Goal: Task Accomplishment & Management: Use online tool/utility

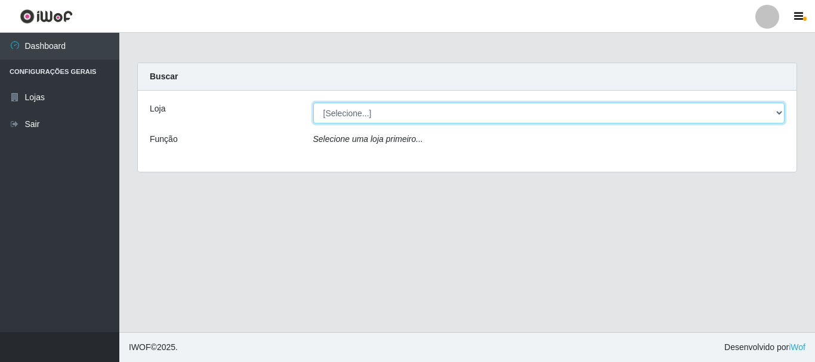
click at [452, 114] on select "[Selecione...] Nordestão - Alecrim" at bounding box center [549, 113] width 472 height 21
select select "453"
click at [313, 103] on select "[Selecione...] Nordestão - Alecrim" at bounding box center [549, 113] width 472 height 21
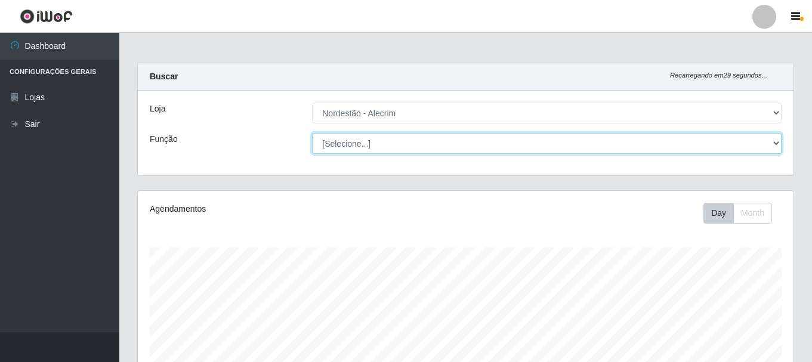
scroll to position [248, 656]
click at [425, 146] on select "[Selecione...] Embalador Embalador + Embalador ++" at bounding box center [547, 143] width 470 height 21
select select "1"
click at [312, 133] on select "[Selecione...] Embalador Embalador + Embalador ++" at bounding box center [547, 143] width 470 height 21
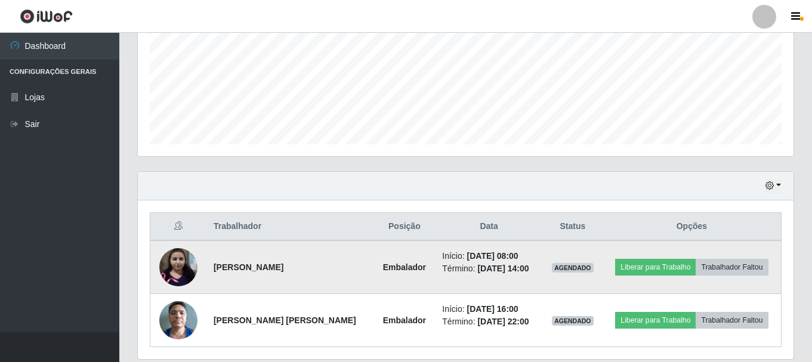
scroll to position [324, 0]
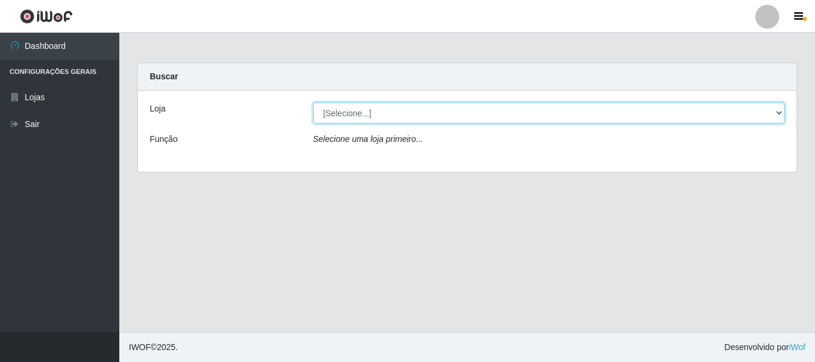
click at [444, 113] on select "[Selecione...] Nordestão - Alecrim" at bounding box center [549, 113] width 472 height 21
select select "453"
click at [313, 103] on select "[Selecione...] Nordestão - Alecrim" at bounding box center [549, 113] width 472 height 21
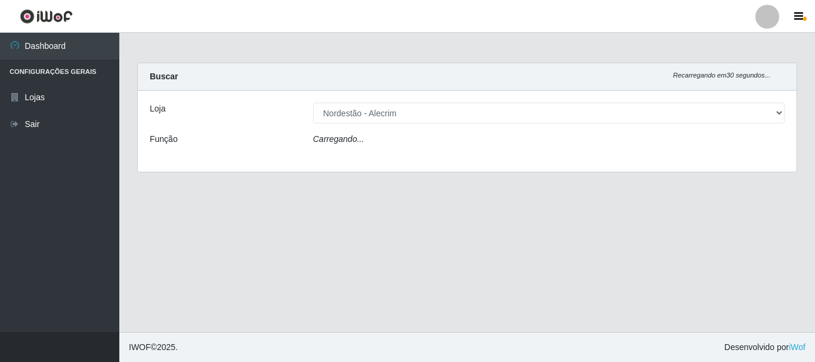
click at [439, 146] on div "Carregando..." at bounding box center [549, 141] width 490 height 17
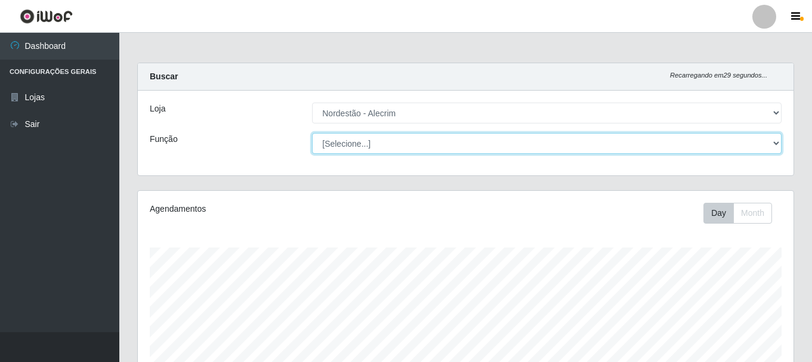
scroll to position [248, 656]
click at [438, 145] on select "[Selecione...] Embalador Embalador + Embalador ++" at bounding box center [547, 143] width 470 height 21
select select "1"
click at [312, 133] on select "[Selecione...] Embalador Embalador + Embalador ++" at bounding box center [547, 143] width 470 height 21
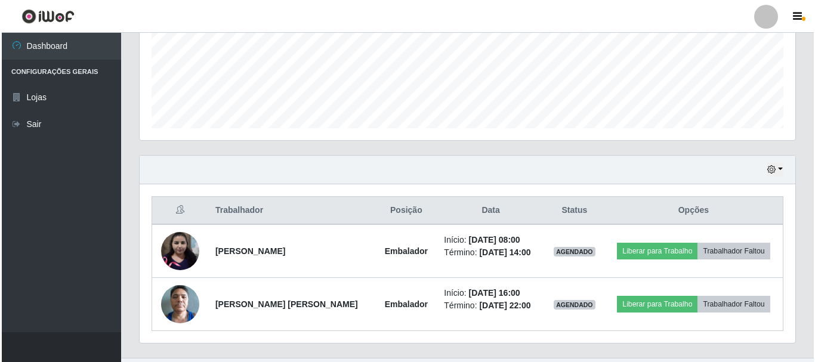
scroll to position [304, 0]
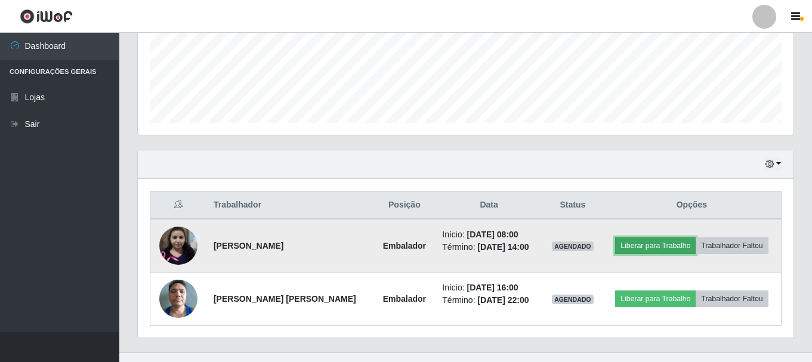
click at [663, 245] on button "Liberar para Trabalho" at bounding box center [655, 246] width 81 height 17
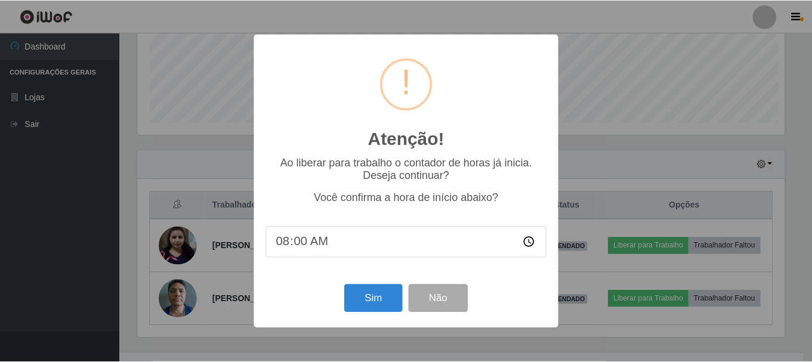
scroll to position [248, 650]
click at [367, 313] on button "Sim" at bounding box center [375, 299] width 58 height 28
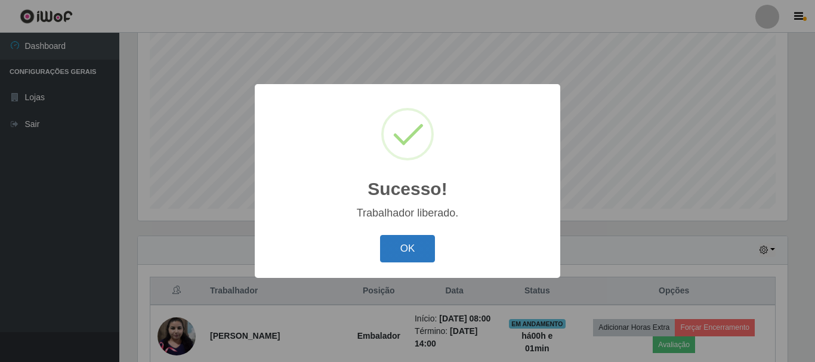
click at [401, 245] on button "OK" at bounding box center [408, 249] width 56 height 28
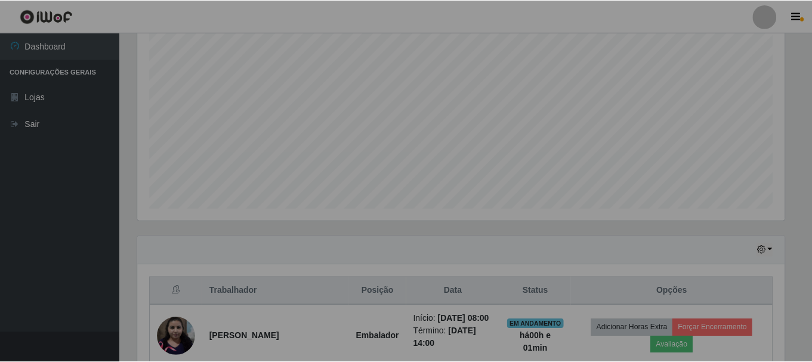
scroll to position [248, 656]
